Goal: Task Accomplishment & Management: Use online tool/utility

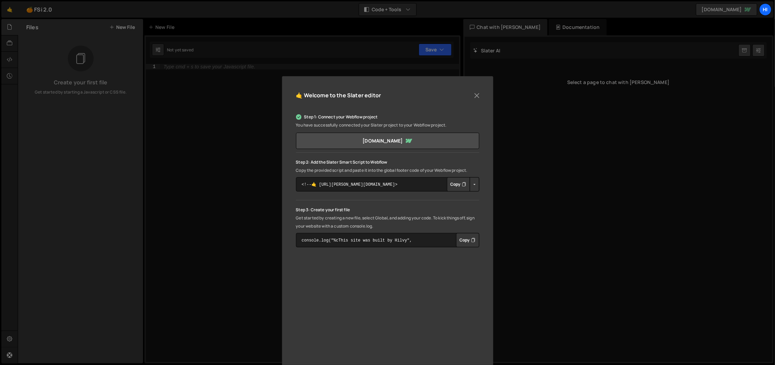
click at [464, 103] on div "🤙 Welcome to the Slater editor" at bounding box center [387, 98] width 183 height 17
click at [478, 95] on button "Close" at bounding box center [477, 96] width 10 height 10
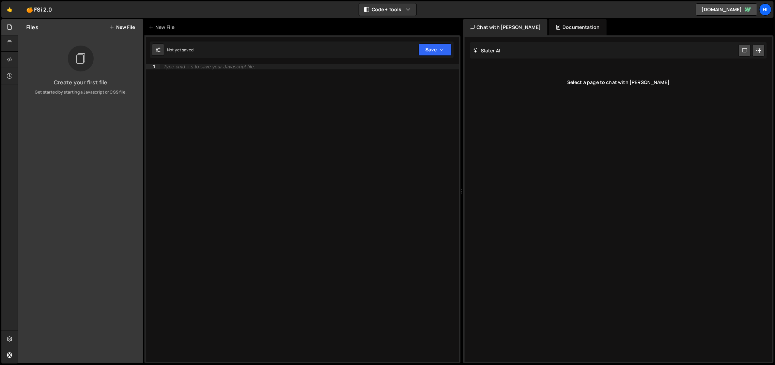
click at [128, 29] on button "New File" at bounding box center [122, 27] width 26 height 5
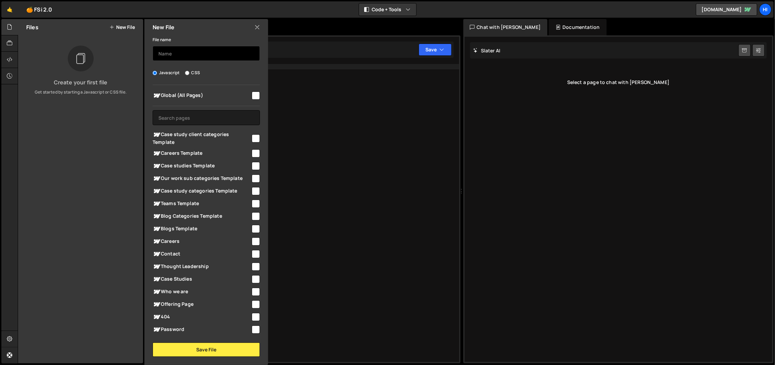
click at [175, 55] on input "text" at bounding box center [206, 53] width 107 height 15
type input "FGlob"
type input "Global"
click at [255, 98] on input "checkbox" at bounding box center [256, 96] width 8 height 8
checkbox input "true"
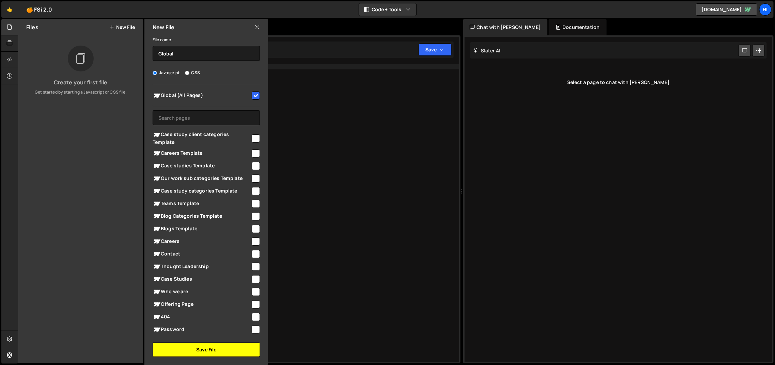
click at [204, 348] on button "Save File" at bounding box center [206, 350] width 107 height 14
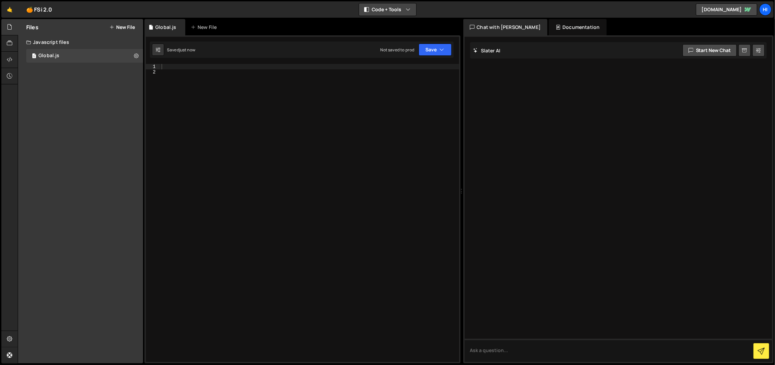
click at [394, 8] on button "Code + Tools" at bounding box center [387, 9] width 57 height 12
click at [397, 34] on button "Code + Tools" at bounding box center [387, 37] width 57 height 12
click at [530, 353] on textarea at bounding box center [618, 350] width 308 height 23
paste textarea "Write me a script that deletes everything on the page and puts in the center th…"
type textarea "Write me a script that deletes everything on the page and puts in the center th…"
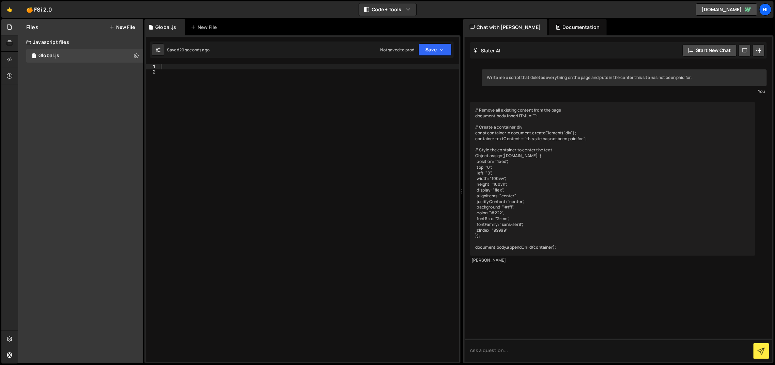
click at [701, 125] on div "// Remove all existing content from the page document.body.innerHTML = ""; // C…" at bounding box center [612, 179] width 285 height 154
click at [552, 244] on div "// Remove all existing content from the page document.body.innerHTML = ""; // C…" at bounding box center [612, 179] width 285 height 154
drag, startPoint x: 581, startPoint y: 248, endPoint x: 475, endPoint y: 111, distance: 173.2
click at [475, 111] on div "// Remove all existing content from the page document.body.innerHTML = ""; // C…" at bounding box center [612, 179] width 285 height 154
copy div "// Remove all existing content from the page document.body.innerHTML = ""; // C…"
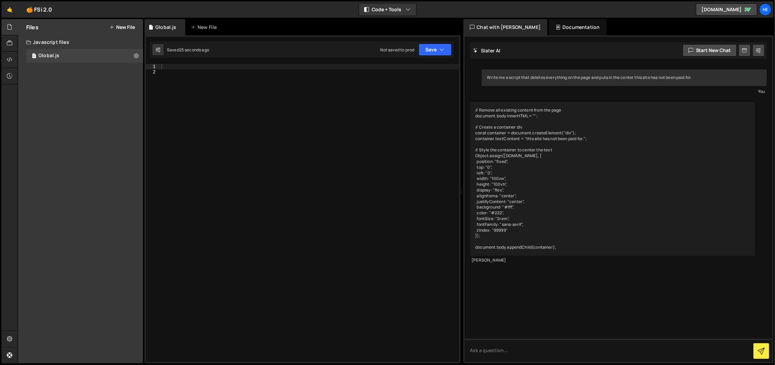
click at [328, 99] on div at bounding box center [309, 218] width 299 height 309
click at [318, 76] on div at bounding box center [309, 218] width 299 height 309
click at [319, 71] on div at bounding box center [309, 218] width 299 height 309
type textarea "a"
click at [319, 70] on div "a" at bounding box center [309, 218] width 299 height 309
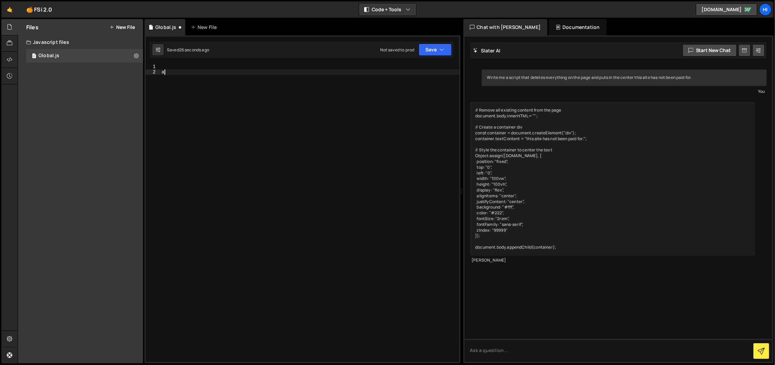
click at [320, 68] on div "a" at bounding box center [309, 218] width 299 height 309
click at [320, 73] on div "a" at bounding box center [309, 218] width 299 height 309
type textarea "a"
paste textarea "document.body.appendChild(container);"
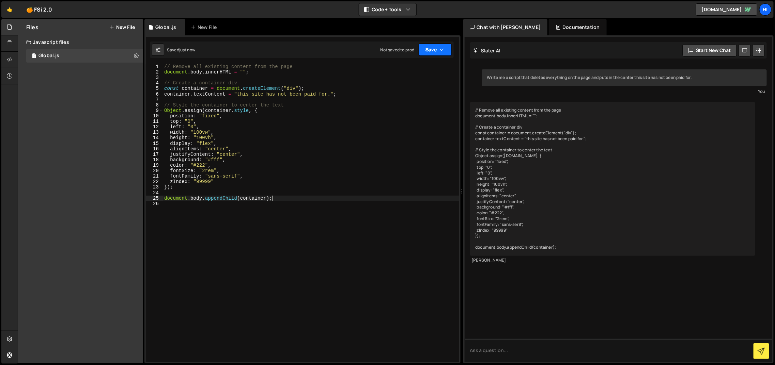
type textarea "document.body.appendChild(container);"
click at [451, 54] on button "Save" at bounding box center [434, 50] width 33 height 12
click at [444, 52] on icon "button" at bounding box center [442, 49] width 5 height 7
click at [435, 54] on button "Save" at bounding box center [434, 50] width 33 height 12
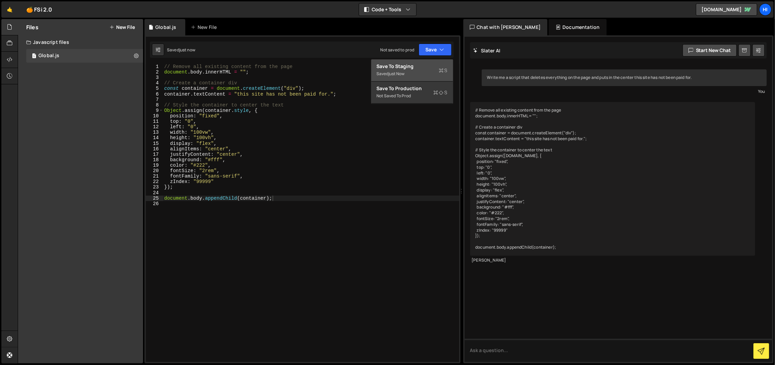
click at [430, 70] on div "Saved just now" at bounding box center [412, 74] width 71 height 8
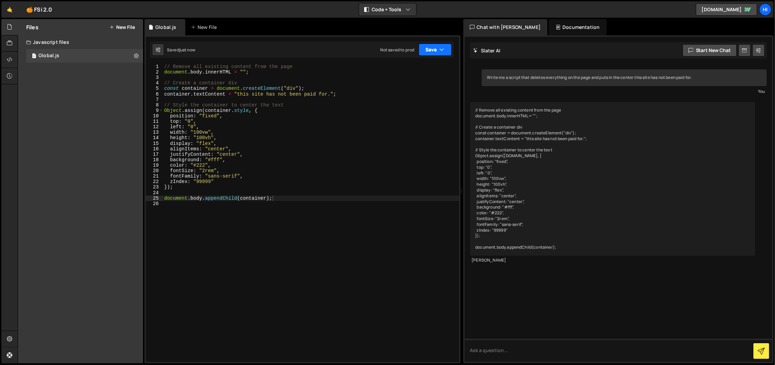
click at [428, 44] on button "Save" at bounding box center [434, 50] width 33 height 12
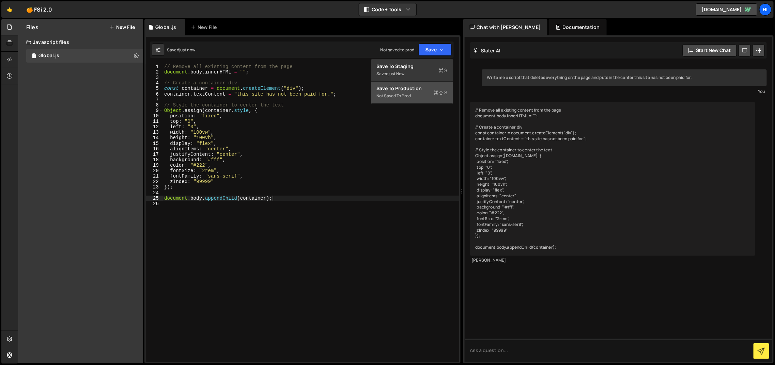
click at [423, 102] on button "Save to Production S Not saved to prod" at bounding box center [412, 93] width 82 height 22
click at [295, 100] on div "// Remove all existing content from the page document . body . innerHTML = "" ;…" at bounding box center [311, 218] width 296 height 309
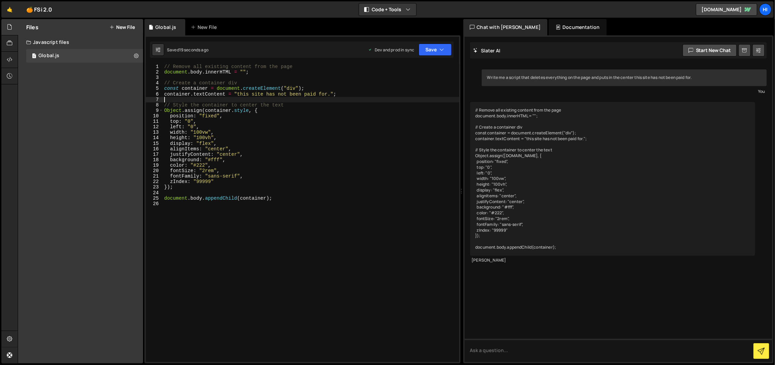
type textarea "document.body.appendChild(container);"
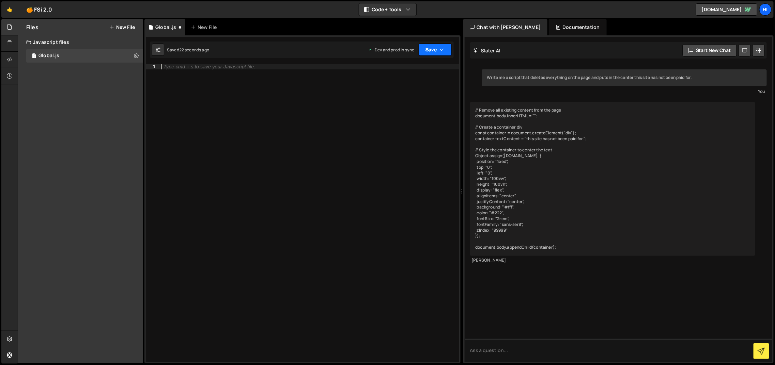
click at [438, 46] on button "Save" at bounding box center [434, 50] width 33 height 12
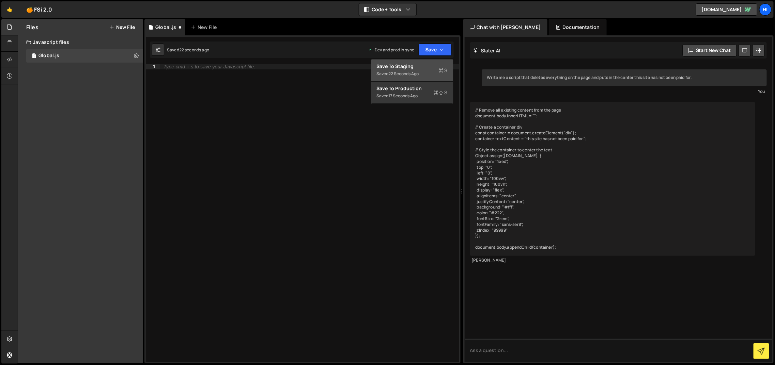
click at [439, 66] on div "Save to Staging S" at bounding box center [412, 66] width 71 height 7
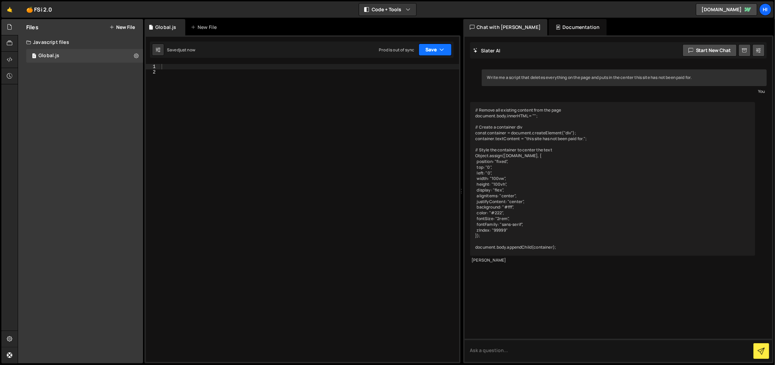
click at [445, 48] on button "Save" at bounding box center [434, 50] width 33 height 12
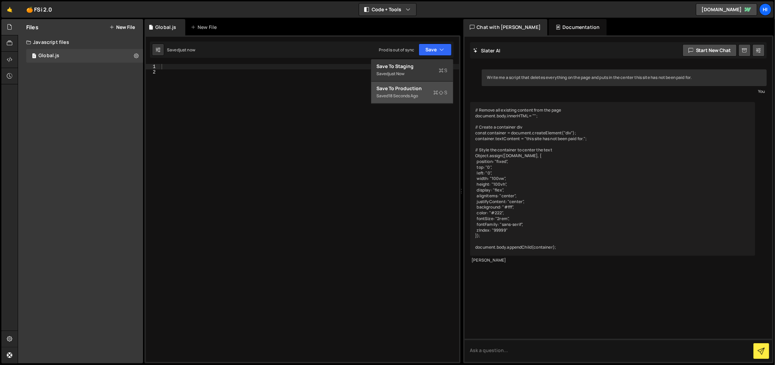
click at [432, 85] on div "Save to Production S" at bounding box center [412, 88] width 71 height 7
click at [215, 101] on div at bounding box center [309, 218] width 299 height 309
click at [195, 62] on div "1 Type cmd + s to save your Javascript file. הההההההההההההההההההההההההההההההההה…" at bounding box center [302, 199] width 316 height 328
click at [536, 346] on textarea at bounding box center [618, 350] width 308 height 23
paste textarea "In the navigation menu, I want you to remove any link to any other page. Just d…"
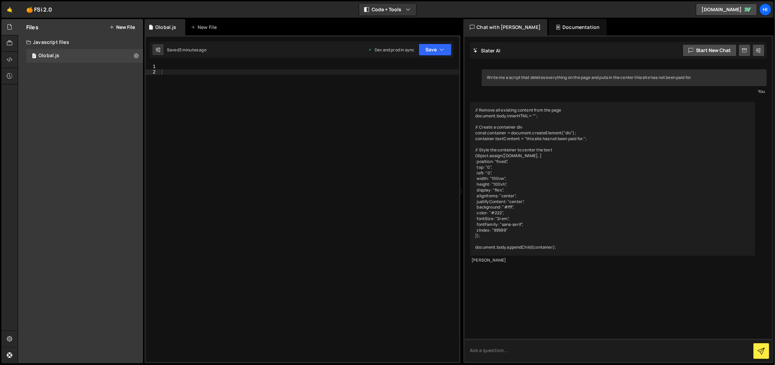
type textarea "In the navigation menu, I want you to remove any link to any other page. Just d…"
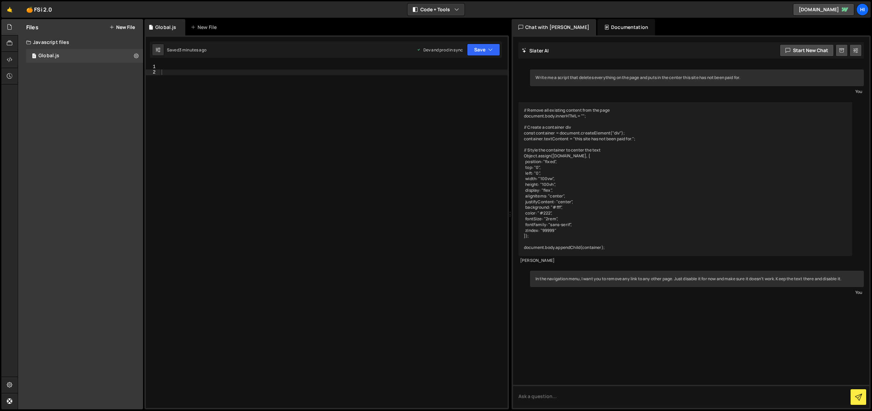
scroll to position [36, 0]
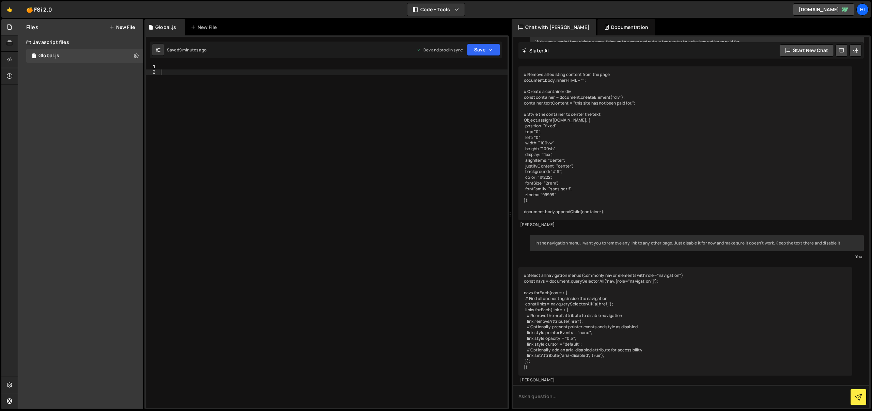
click at [365, 187] on div at bounding box center [334, 241] width 348 height 355
paste textarea "};"
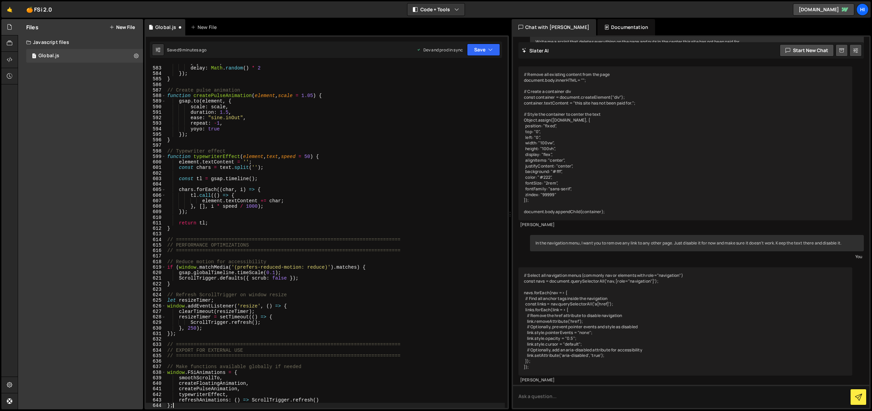
scroll to position [3224, 0]
click at [483, 51] on button "Save" at bounding box center [483, 50] width 33 height 12
click at [475, 70] on div "Saved 9 minutes ago" at bounding box center [460, 74] width 71 height 8
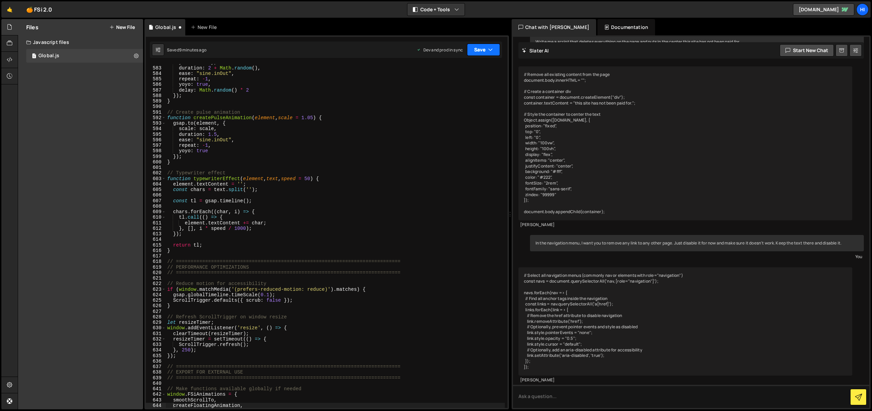
scroll to position [3218, 0]
click at [478, 52] on button "Save" at bounding box center [483, 50] width 33 height 12
click at [463, 95] on div "9 minutes ago" at bounding box center [450, 96] width 27 height 6
click at [260, 101] on div "y : intensity , duration : 2 + Math . random ( ) , ease : "sine.inOut" , repeat…" at bounding box center [335, 237] width 339 height 355
type textarea "};"
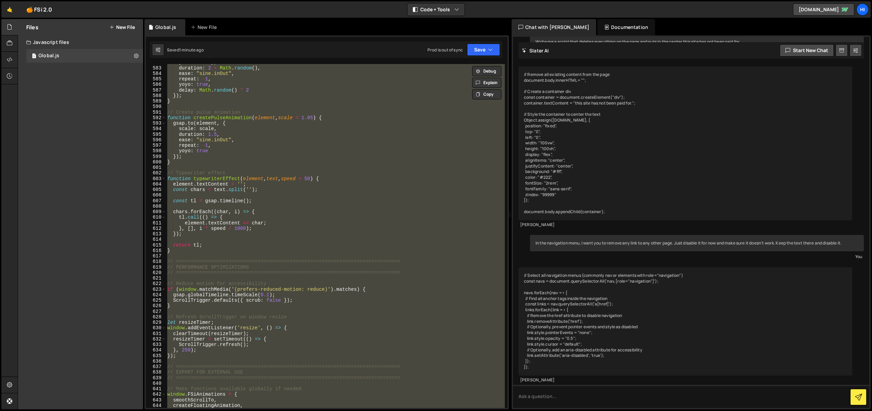
paste textarea
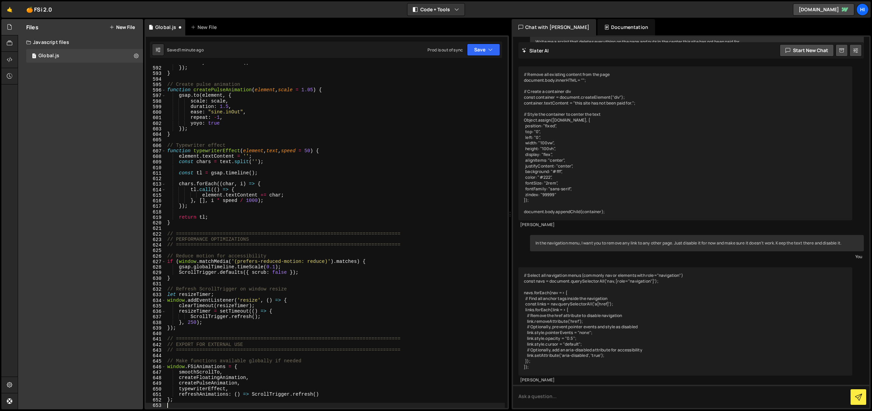
scroll to position [3274, 0]
click at [484, 57] on div "Saved 1 minute ago Prod is out of sync Upgrade to Edit Save Save to Staging S S…" at bounding box center [326, 50] width 352 height 16
click at [491, 40] on div "1 Type cmd + s to save your Javascript file. הההההההההההההההההההההההההההההההההה…" at bounding box center [326, 222] width 364 height 374
click at [491, 48] on icon "button" at bounding box center [490, 49] width 5 height 7
drag, startPoint x: 484, startPoint y: 68, endPoint x: 483, endPoint y: 62, distance: 5.8
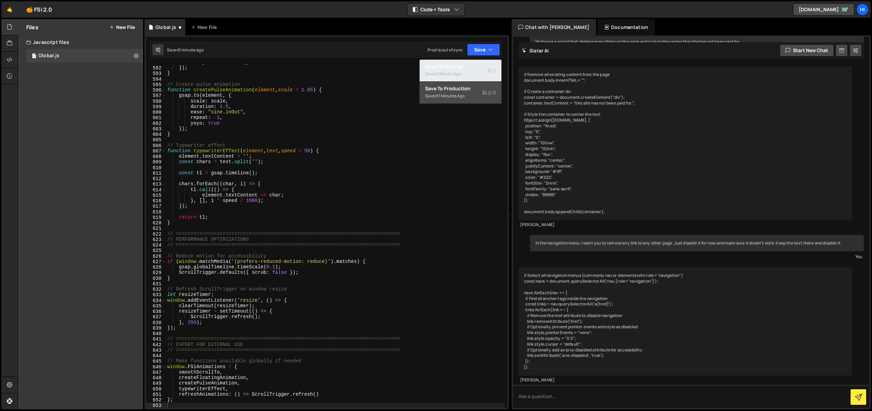
click at [484, 68] on div "Save to Staging S" at bounding box center [460, 66] width 71 height 7
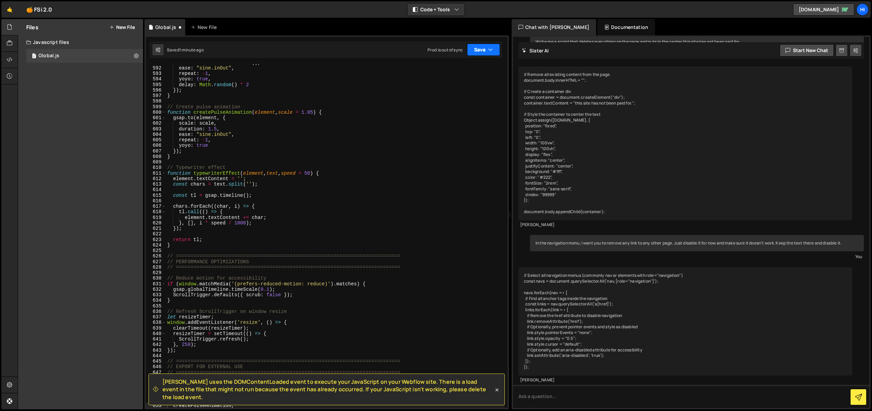
click at [486, 50] on button "Save" at bounding box center [483, 50] width 33 height 12
click at [471, 89] on div "Save to Production S" at bounding box center [460, 88] width 71 height 7
click at [353, 103] on div "duration : 2 + Math . random ( ) , ease : "sine.inOut" , repeat : - 1 , yoyo : …" at bounding box center [335, 237] width 339 height 355
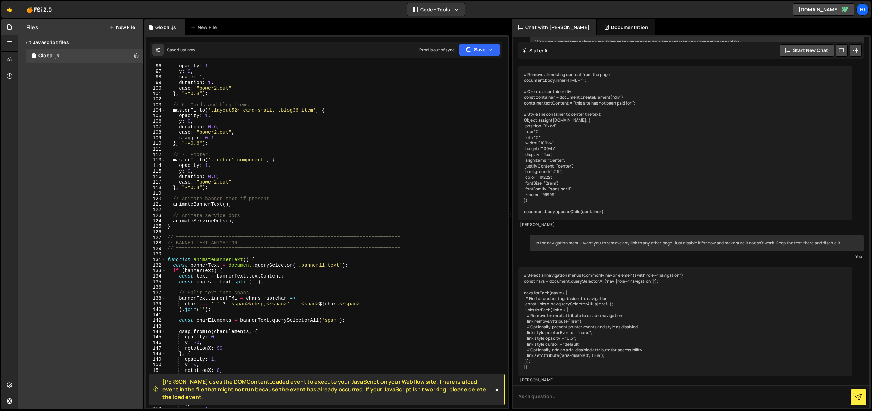
scroll to position [0, 0]
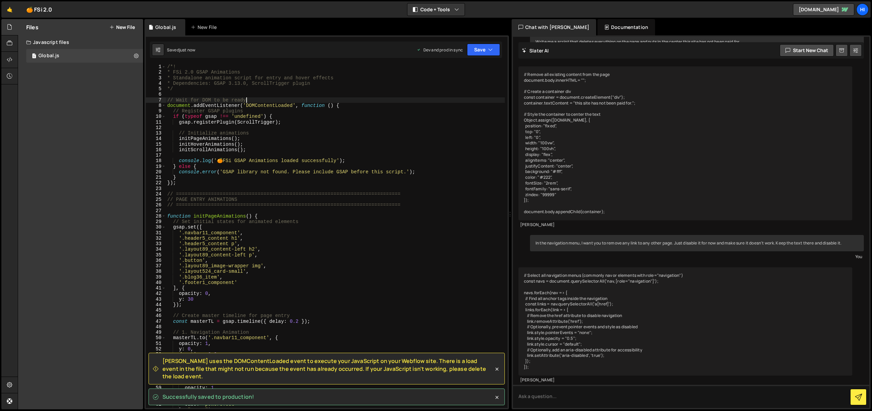
click at [292, 101] on div "/*! * FSi 2.0 GSAP Animations * Standalone animation script for entry and hover…" at bounding box center [335, 241] width 339 height 355
click at [294, 103] on div "/*! * FSi 2.0 GSAP Animations * Standalone animation script for entry and hover…" at bounding box center [335, 241] width 339 height 355
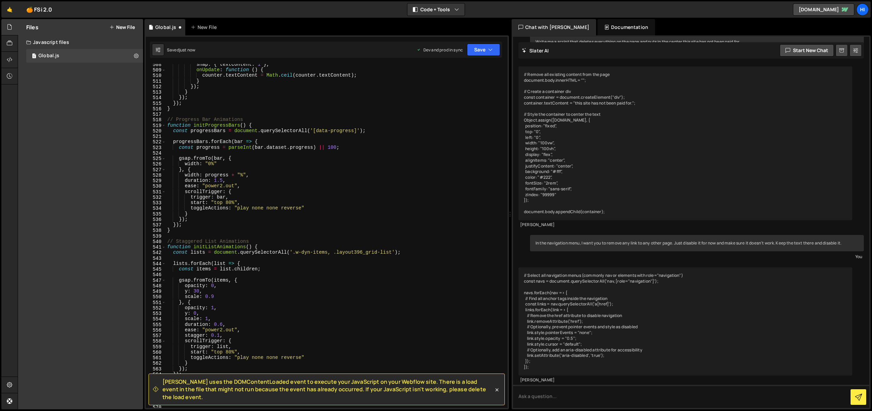
scroll to position [3454, 0]
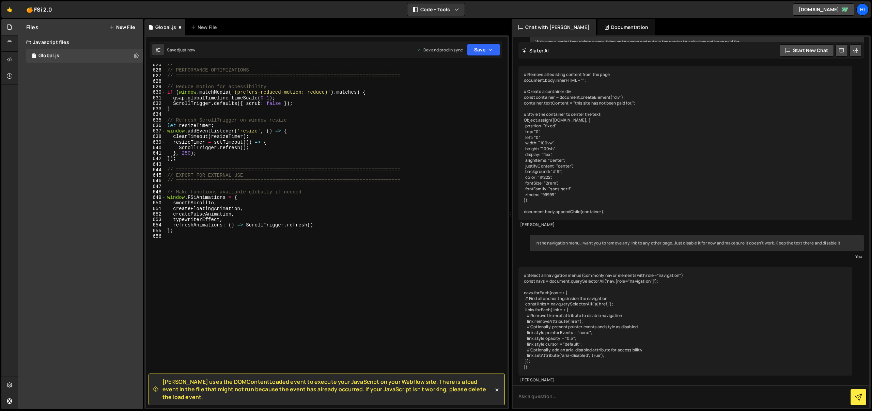
click at [217, 232] on div "// ============================================================================…" at bounding box center [335, 239] width 339 height 355
type textarea "}"
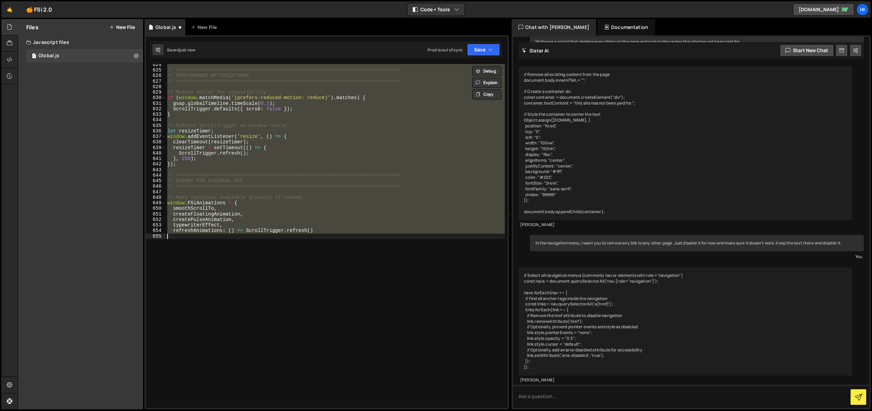
type textarea "refreshAnimations: () => ScrollTrigger.refresh() };"
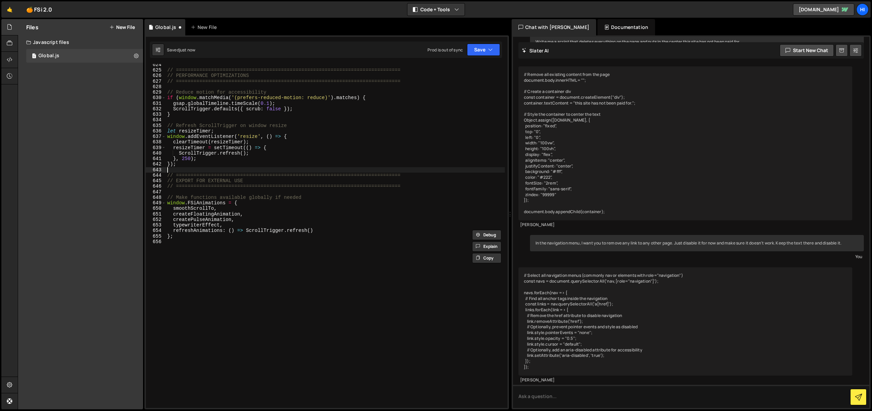
click at [195, 169] on div "// ============================================================================…" at bounding box center [335, 239] width 339 height 355
click at [194, 166] on div "// ============================================================================…" at bounding box center [335, 239] width 339 height 355
click at [213, 166] on div "// ============================================================================…" at bounding box center [335, 239] width 339 height 355
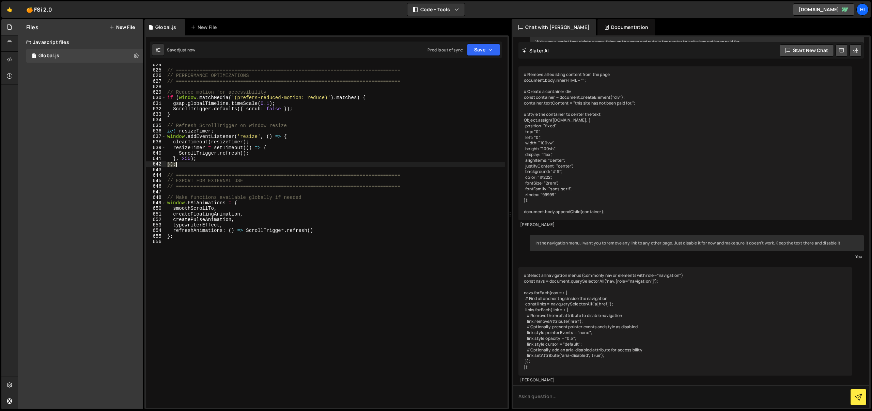
click at [213, 166] on div "// ============================================================================…" at bounding box center [335, 239] width 339 height 355
type textarea "});"
click at [486, 48] on button "Save" at bounding box center [483, 50] width 33 height 12
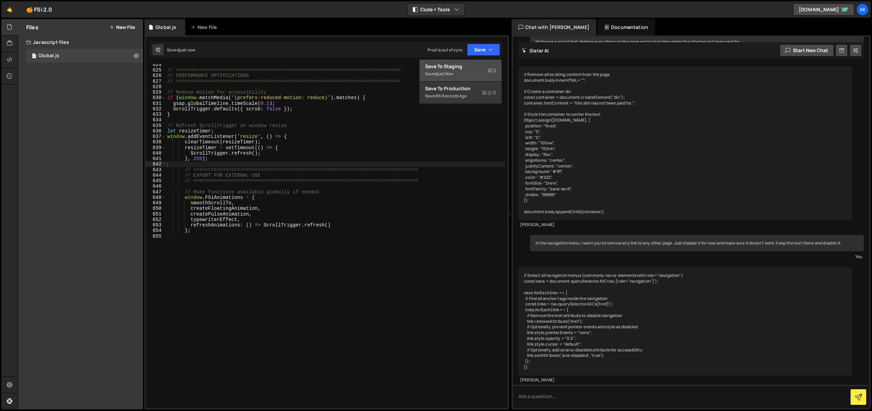
click at [487, 61] on button "Save to Staging S Saved just now" at bounding box center [460, 71] width 82 height 22
drag, startPoint x: 486, startPoint y: 51, endPoint x: 486, endPoint y: 55, distance: 3.8
click at [486, 52] on button "Save" at bounding box center [483, 50] width 33 height 12
click at [469, 100] on button "Save to Production S Saved 16 seconds ago" at bounding box center [460, 93] width 82 height 22
click at [327, 116] on div "// ============================================================================…" at bounding box center [335, 239] width 339 height 355
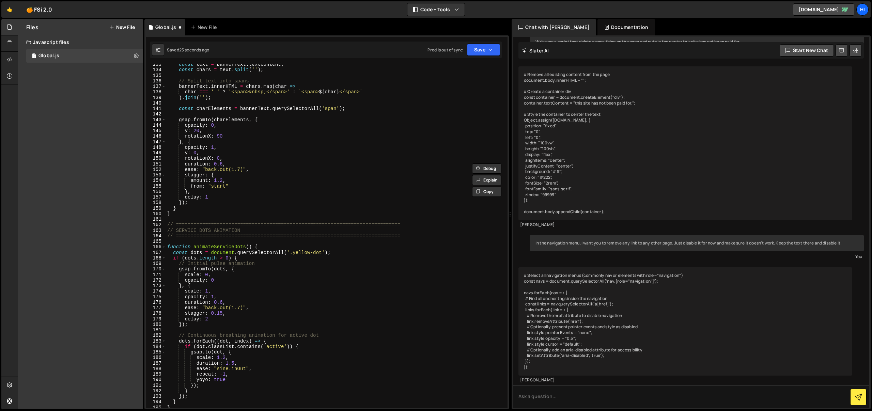
scroll to position [0, 0]
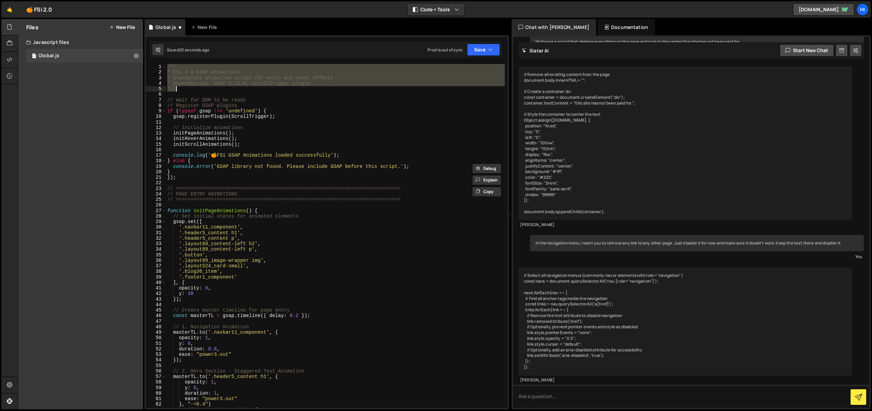
click at [357, 88] on div "/*! * FSi 2.0 GSAP Animations * Standalone animation script for entry and hover…" at bounding box center [335, 241] width 339 height 355
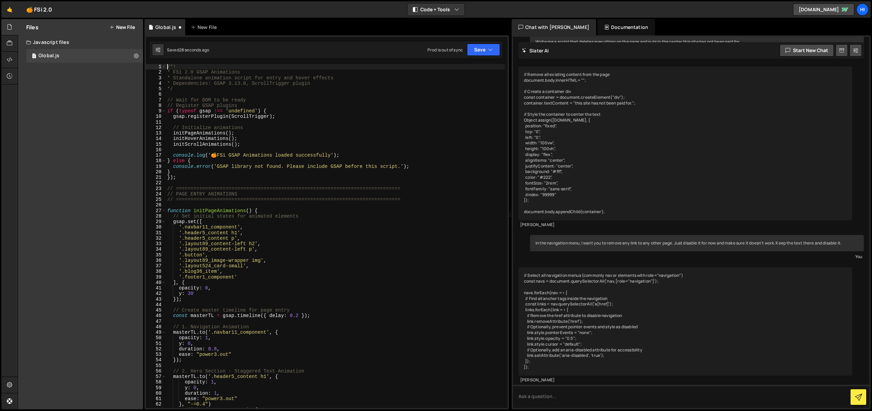
type textarea "};"
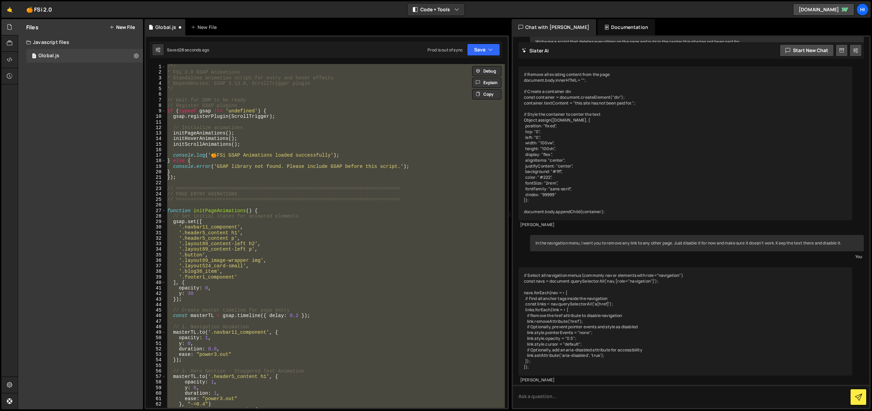
paste textarea
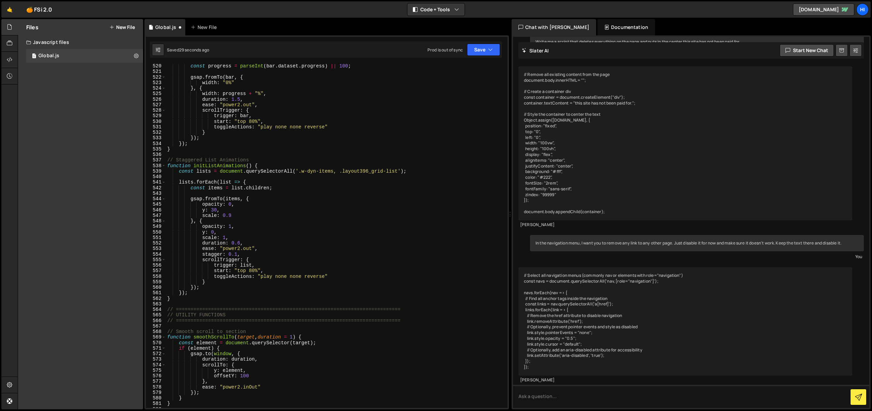
click at [491, 38] on div "1 Type cmd + s to save your Javascript file. הההההההההההההההההההההההההההההההההה…" at bounding box center [326, 222] width 364 height 374
click at [489, 47] on icon "button" at bounding box center [490, 49] width 5 height 7
click at [479, 66] on div "Save to Staging S" at bounding box center [460, 66] width 71 height 7
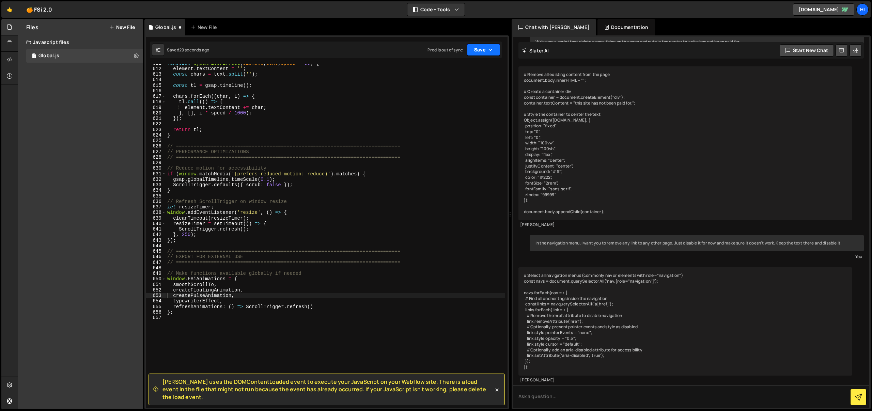
scroll to position [3293, 0]
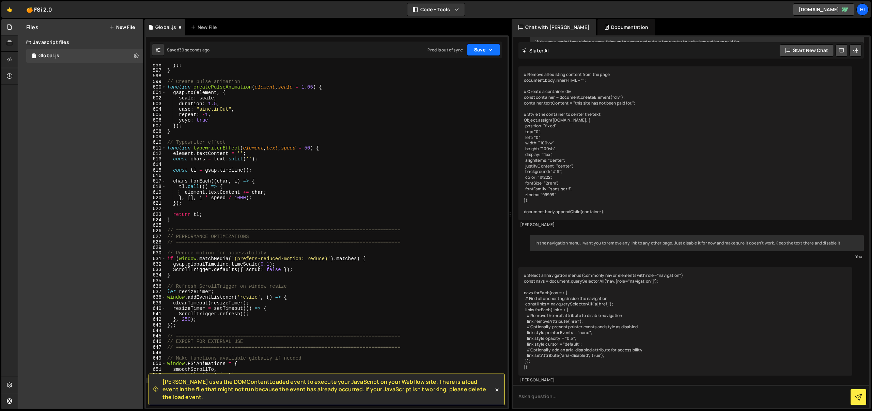
click at [484, 49] on button "Save" at bounding box center [483, 50] width 33 height 12
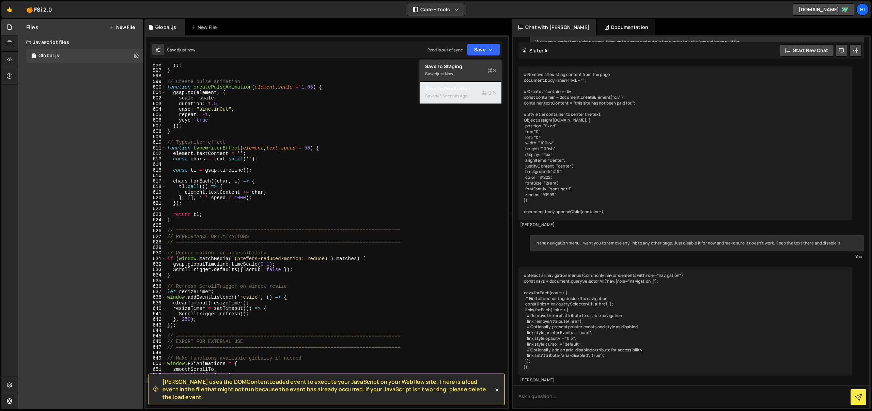
click at [475, 94] on div "Saved 45 seconds ago" at bounding box center [460, 96] width 71 height 8
click at [269, 134] on div "}) ; } // Create pulse animation function createPulseAnimation ( element , scal…" at bounding box center [335, 239] width 339 height 355
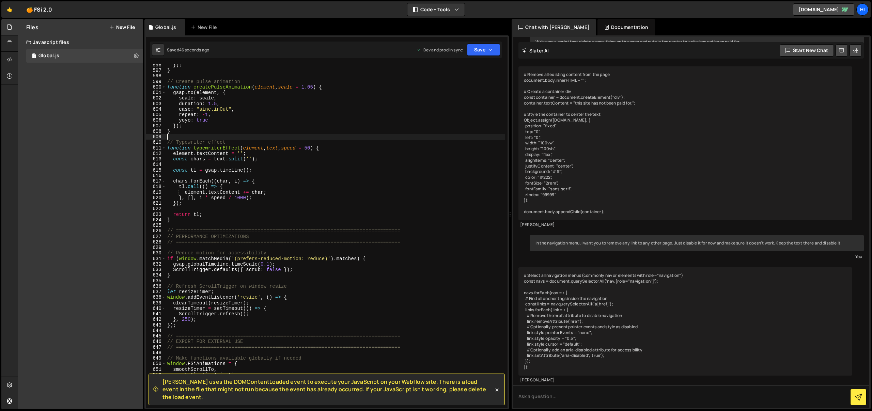
type textarea "};"
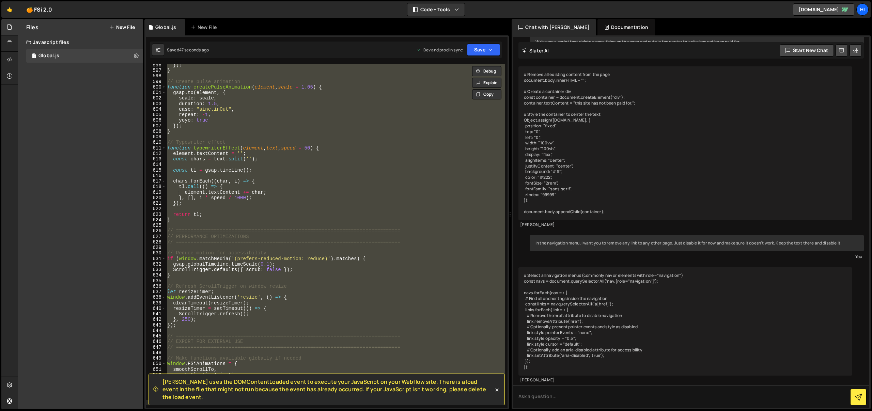
paste textarea
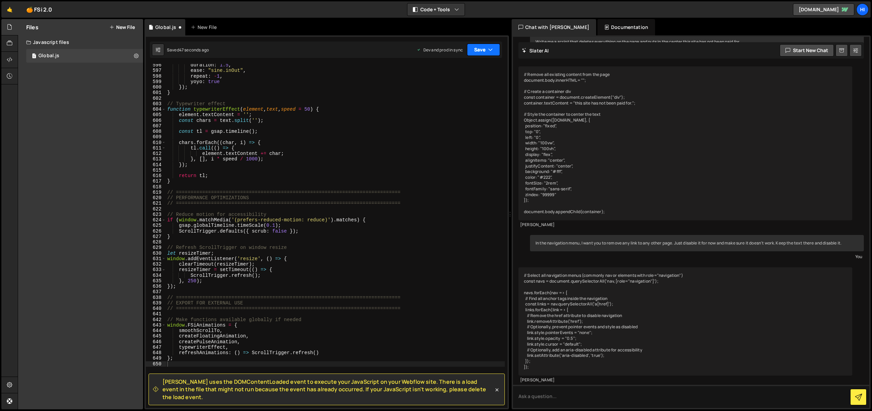
click at [482, 53] on button "Save" at bounding box center [483, 50] width 33 height 12
click at [479, 67] on div "Save to Staging S" at bounding box center [460, 66] width 71 height 7
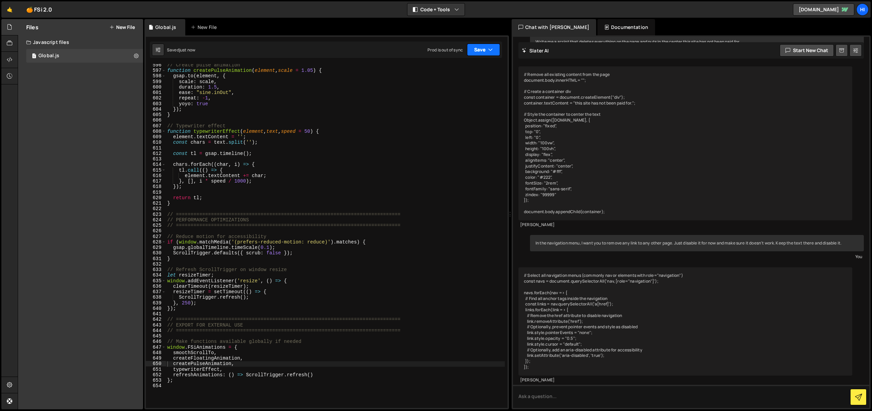
click at [484, 48] on button "Save" at bounding box center [483, 50] width 33 height 12
click at [449, 102] on button "Save to Production S Saved 44 seconds ago" at bounding box center [460, 93] width 82 height 22
click at [299, 118] on div "// Create pulse animation function createPulseAnimation ( element , scale = 1.0…" at bounding box center [335, 239] width 339 height 355
type textarea "};"
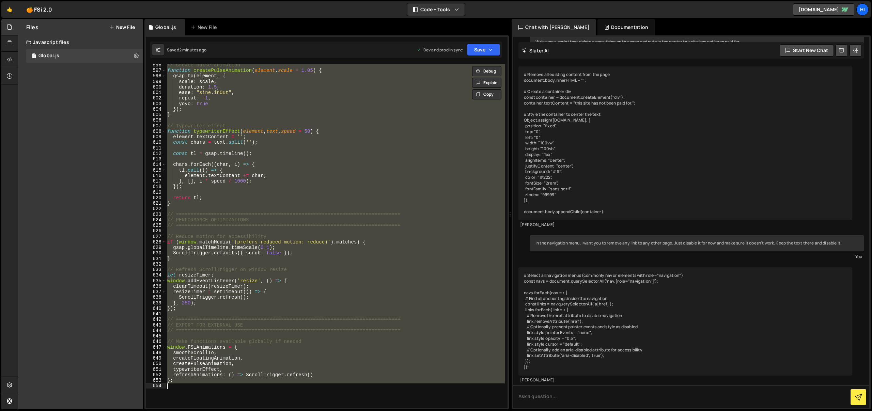
paste textarea
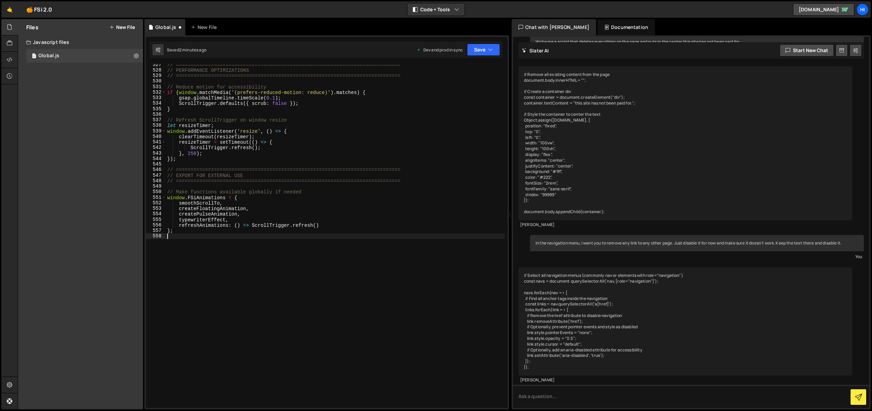
scroll to position [2912, 0]
type textarea "};"
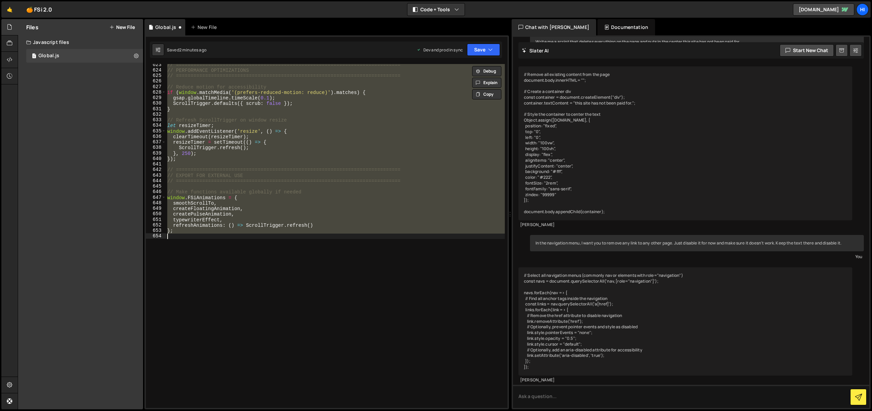
scroll to position [3443, 0]
paste textarea
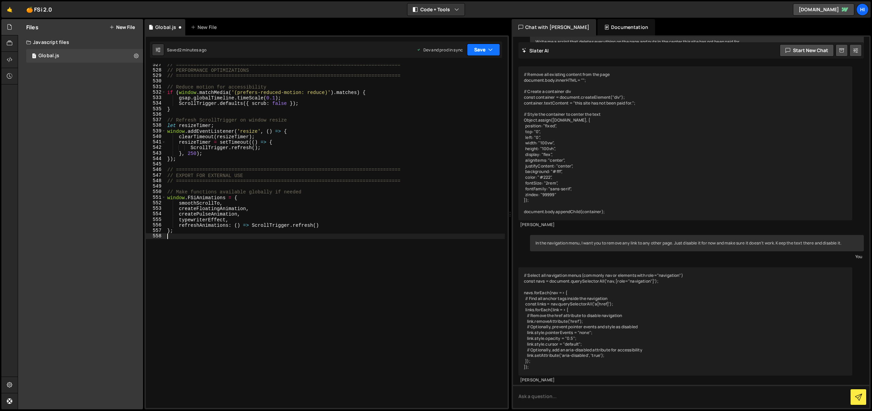
scroll to position [2912, 0]
click at [495, 47] on button "Save" at bounding box center [483, 50] width 33 height 12
click at [485, 67] on div "Save to Staging S" at bounding box center [460, 66] width 71 height 7
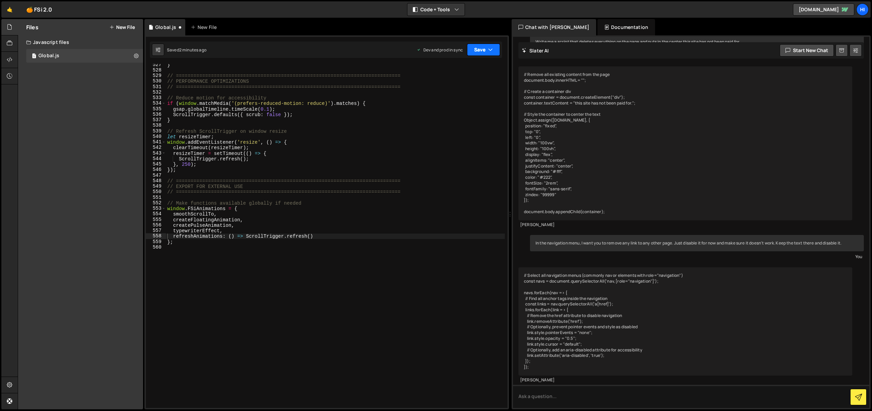
click at [486, 51] on button "Save" at bounding box center [483, 50] width 33 height 12
click at [475, 91] on div "Save to Production S" at bounding box center [460, 88] width 71 height 7
click at [328, 135] on div "} // ==========================================================================…" at bounding box center [335, 239] width 339 height 355
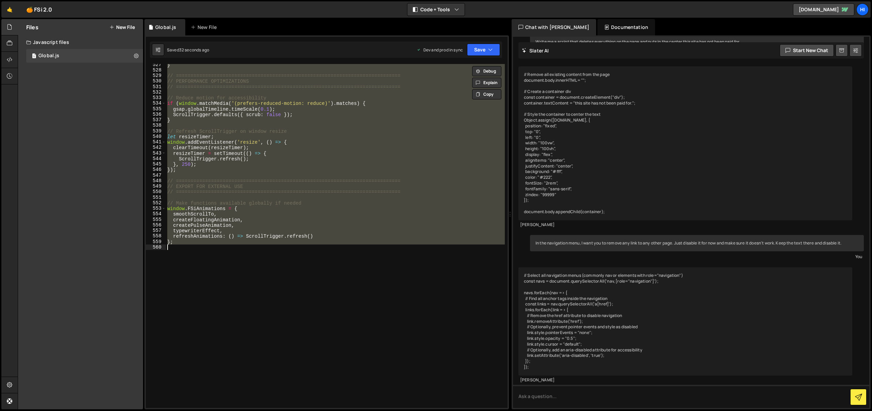
type textarea "// };"
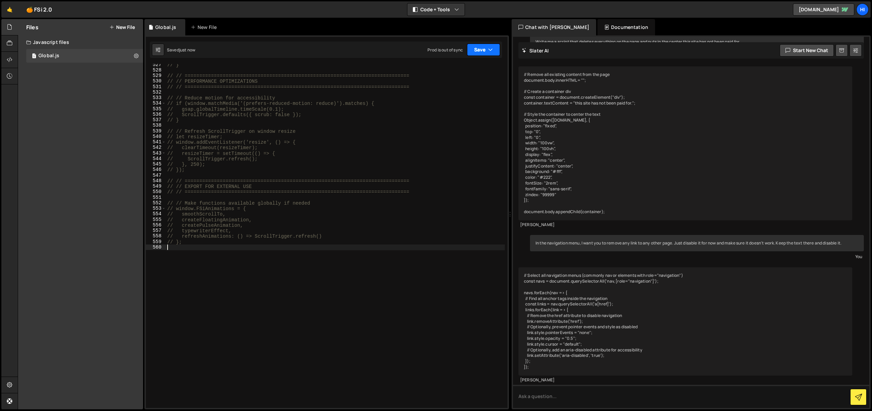
click at [472, 50] on button "Save" at bounding box center [483, 50] width 33 height 12
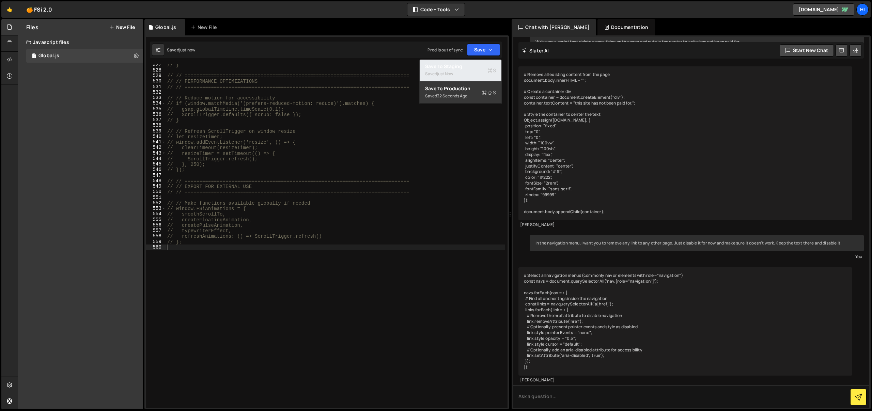
drag, startPoint x: 474, startPoint y: 69, endPoint x: 477, endPoint y: 63, distance: 6.9
click at [474, 69] on button "Save to Staging S Saved just now" at bounding box center [460, 71] width 82 height 22
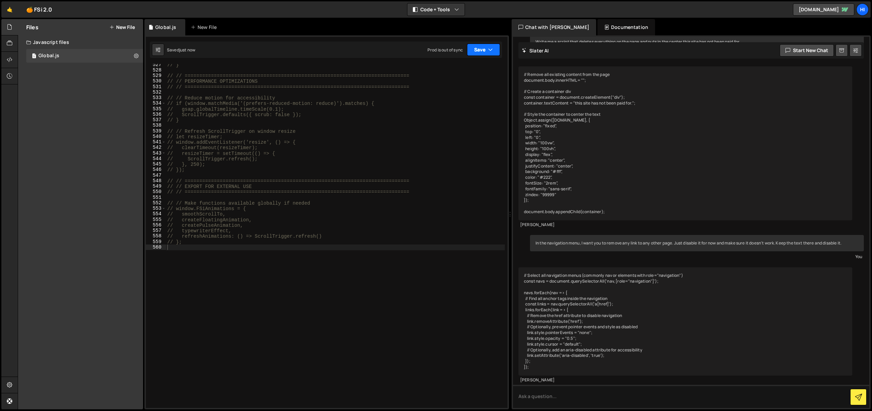
click at [480, 54] on button "Save" at bounding box center [483, 50] width 33 height 12
click at [473, 91] on div "Save to Production S" at bounding box center [460, 88] width 71 height 7
